Goal: Task Accomplishment & Management: Manage account settings

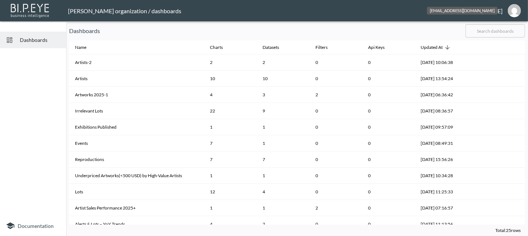
click at [510, 10] on img "sanja@mutualart.com" at bounding box center [514, 10] width 13 height 13
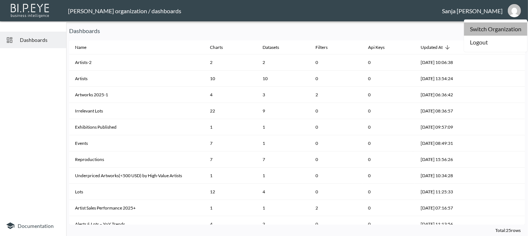
click at [486, 26] on li "Switch Organization" at bounding box center [495, 28] width 63 height 13
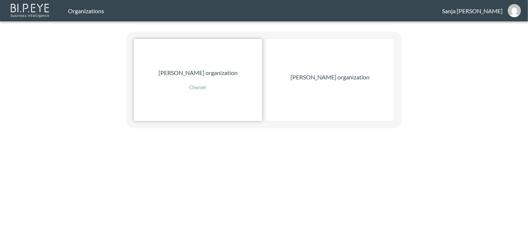
click at [197, 72] on p "[PERSON_NAME] organization" at bounding box center [197, 72] width 79 height 9
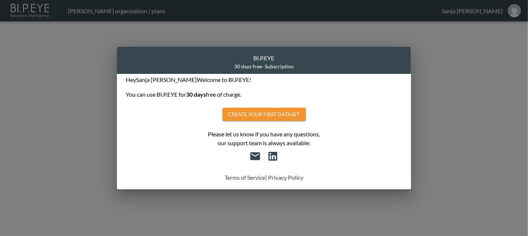
click at [88, 46] on div "BI.P.EYE 30 days free - Subscription Hey [PERSON_NAME] Welcome to BI.P.EYE! You…" at bounding box center [264, 118] width 528 height 236
click at [456, 73] on div "BI.P.EYE 30 days free - Subscription Hey [PERSON_NAME] Welcome to BI.P.EYE! You…" at bounding box center [264, 118] width 528 height 236
click at [512, 10] on div "BI.P.EYE 30 days free - Subscription Hey [PERSON_NAME] Welcome to BI.P.EYE! You…" at bounding box center [264, 118] width 528 height 236
click at [265, 117] on button "Create your first dataset" at bounding box center [263, 115] width 83 height 14
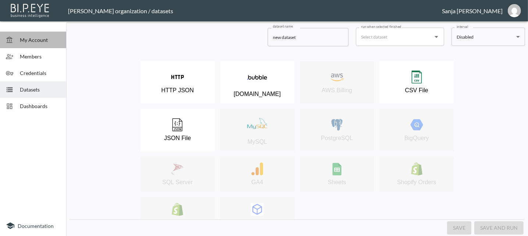
click at [31, 38] on span "My Account" at bounding box center [40, 40] width 40 height 8
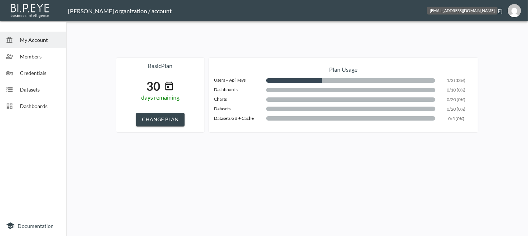
click at [515, 8] on img "sanja@mutualart.com" at bounding box center [514, 10] width 13 height 13
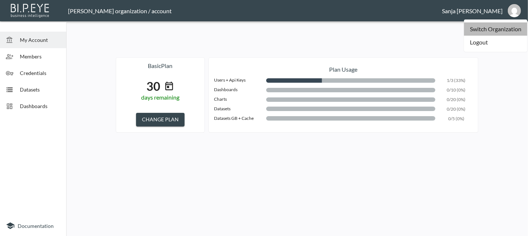
click at [492, 29] on li "Switch Organization" at bounding box center [495, 28] width 63 height 13
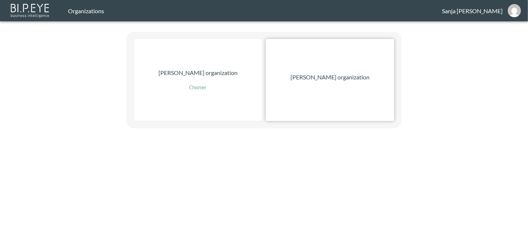
click at [329, 77] on p "[PERSON_NAME] organization" at bounding box center [329, 77] width 79 height 9
